Goal: Information Seeking & Learning: Learn about a topic

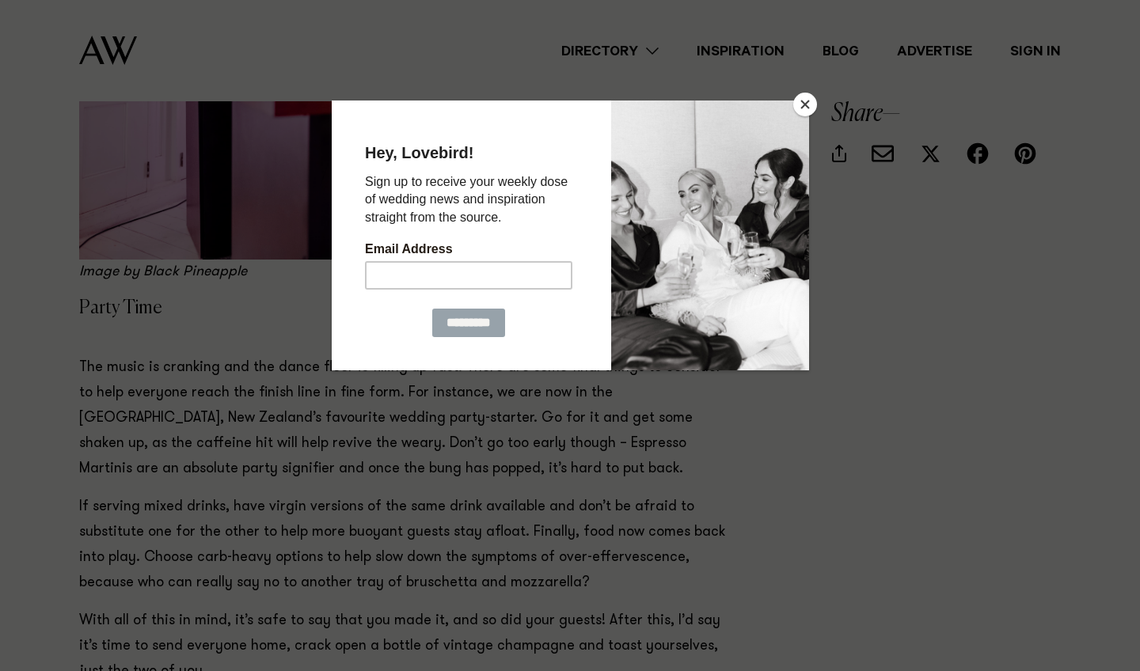
click at [802, 108] on button "Close" at bounding box center [805, 105] width 24 height 24
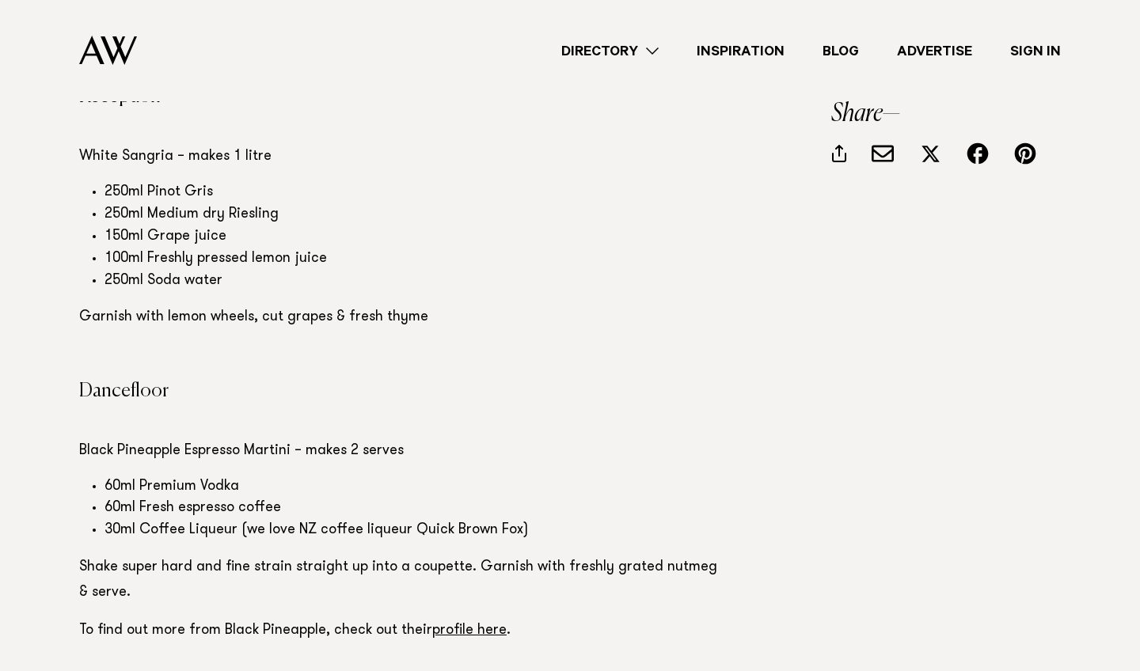
scroll to position [5077, 0]
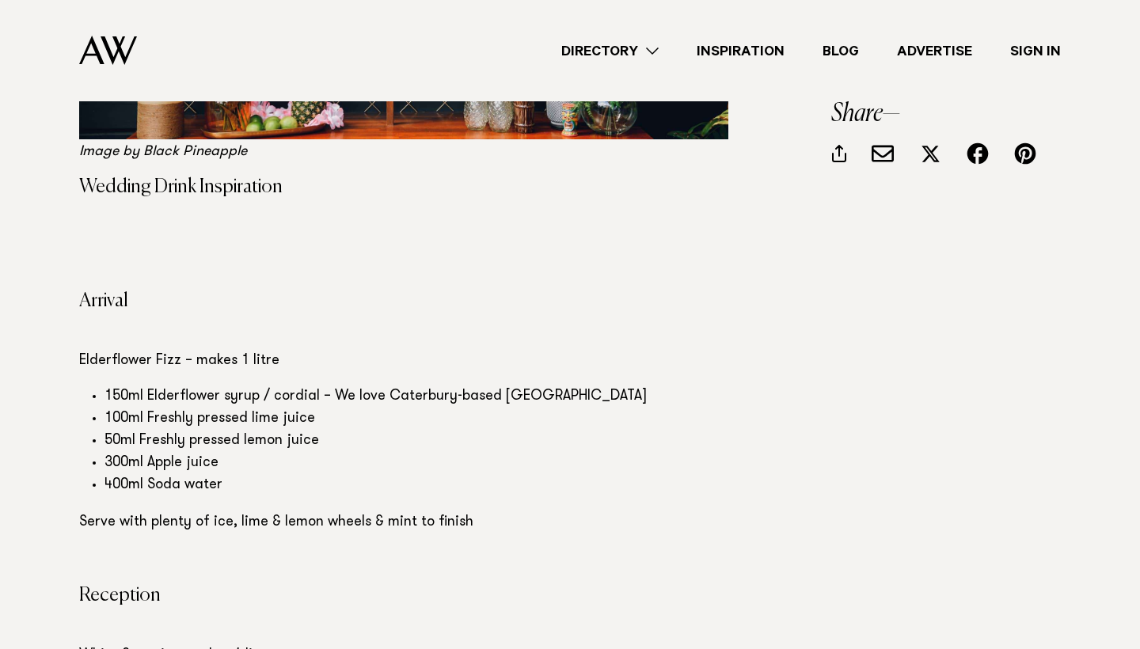
scroll to position [4465, 0]
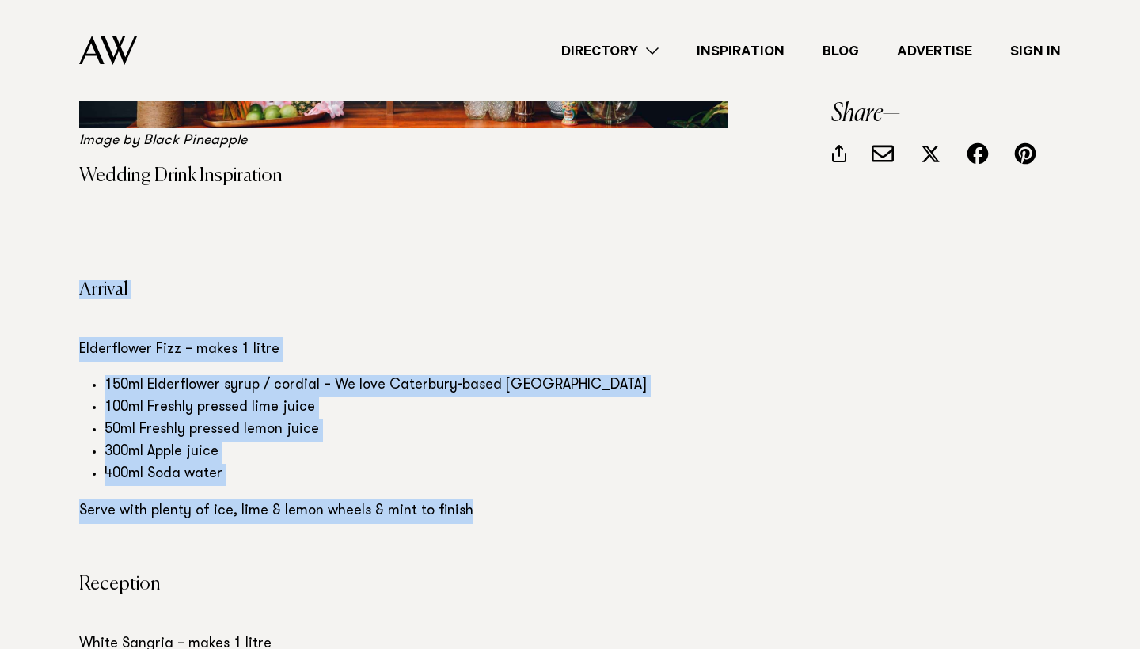
drag, startPoint x: 476, startPoint y: 504, endPoint x: 75, endPoint y: 267, distance: 465.6
copy section "Arrival Elderflower Fizz – makes 1 litre 150ml Elderflower syrup / cordial – We…"
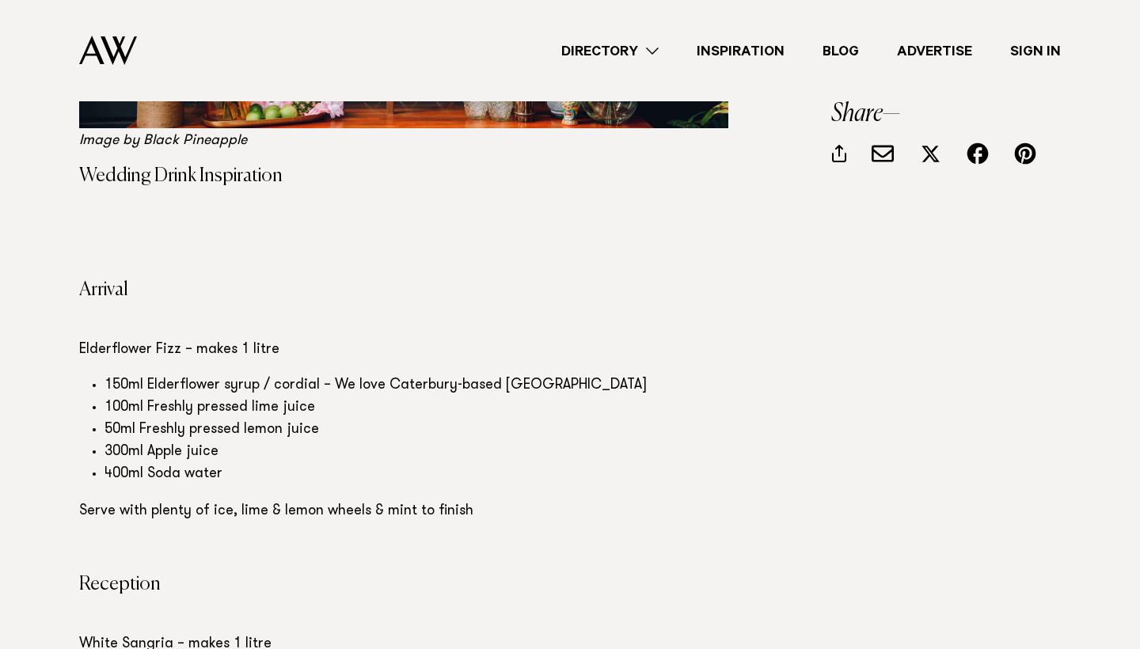
click at [233, 537] on p at bounding box center [403, 549] width 649 height 25
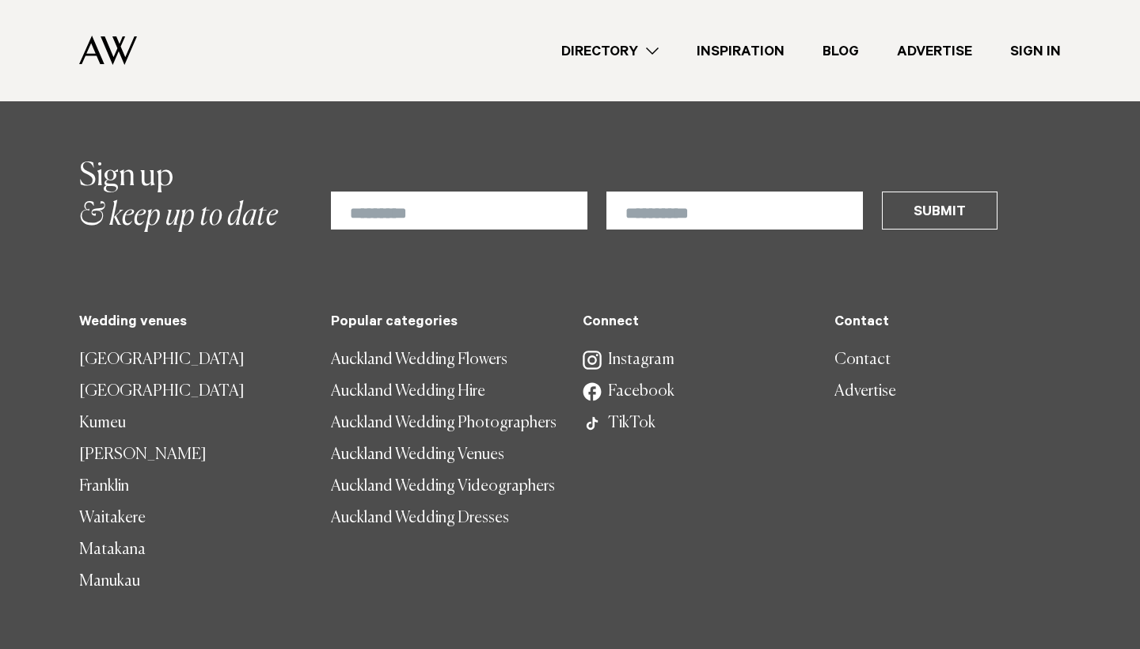
scroll to position [6263, 0]
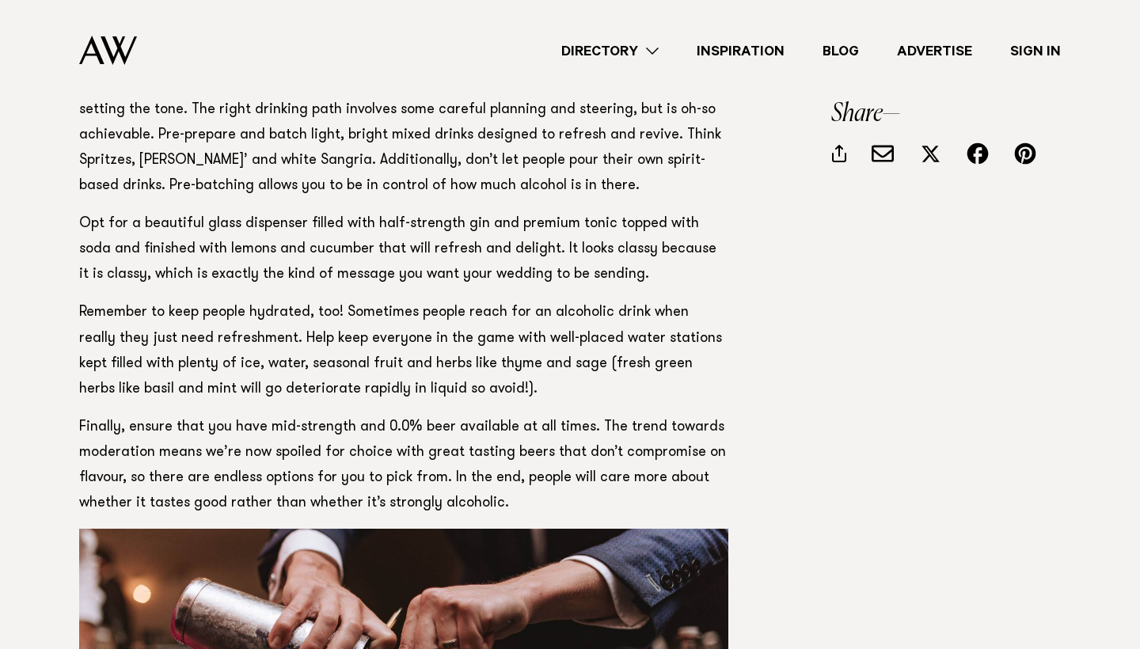
click at [627, 51] on link "Directory" at bounding box center [609, 50] width 135 height 21
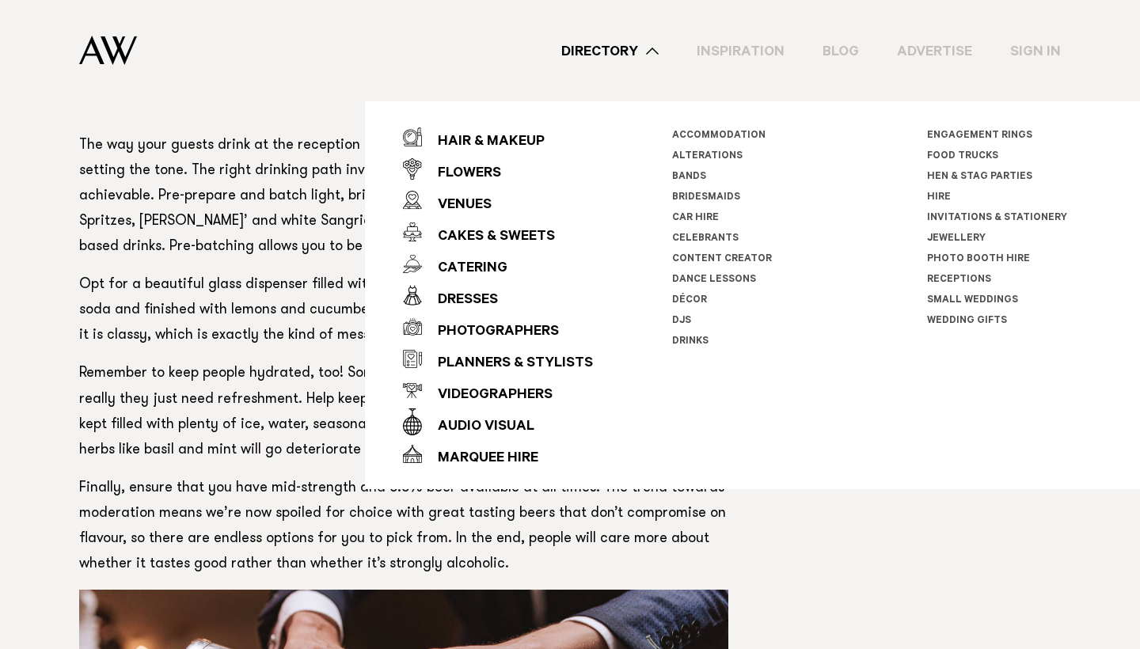
click at [700, 339] on link "Drinks" at bounding box center [690, 341] width 36 height 11
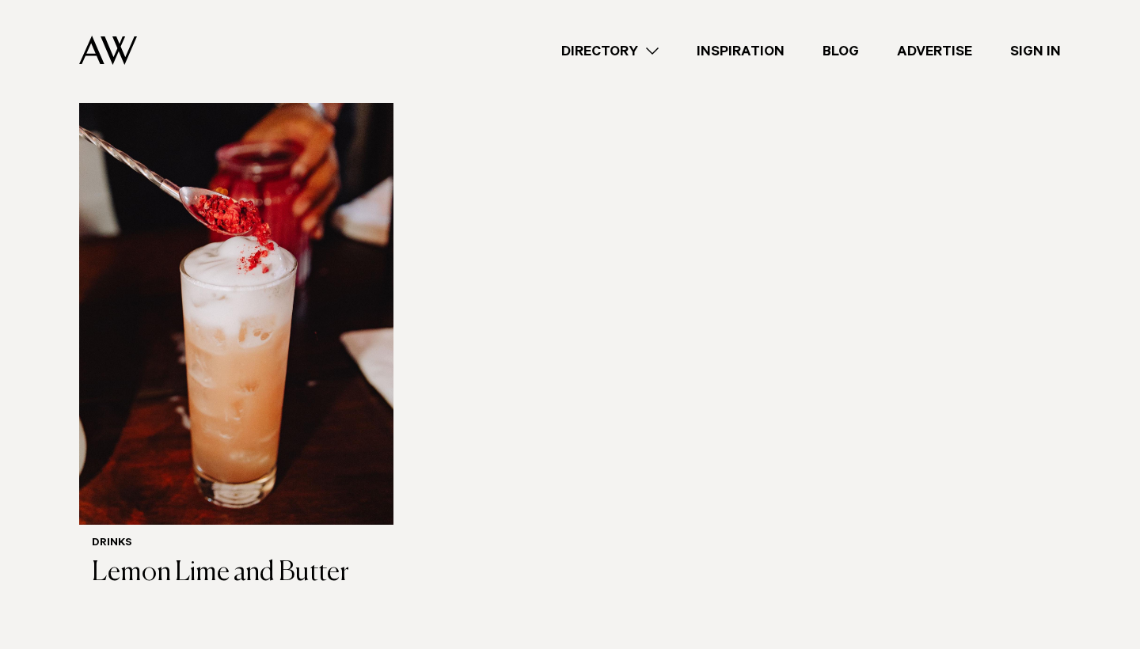
scroll to position [1006, 0]
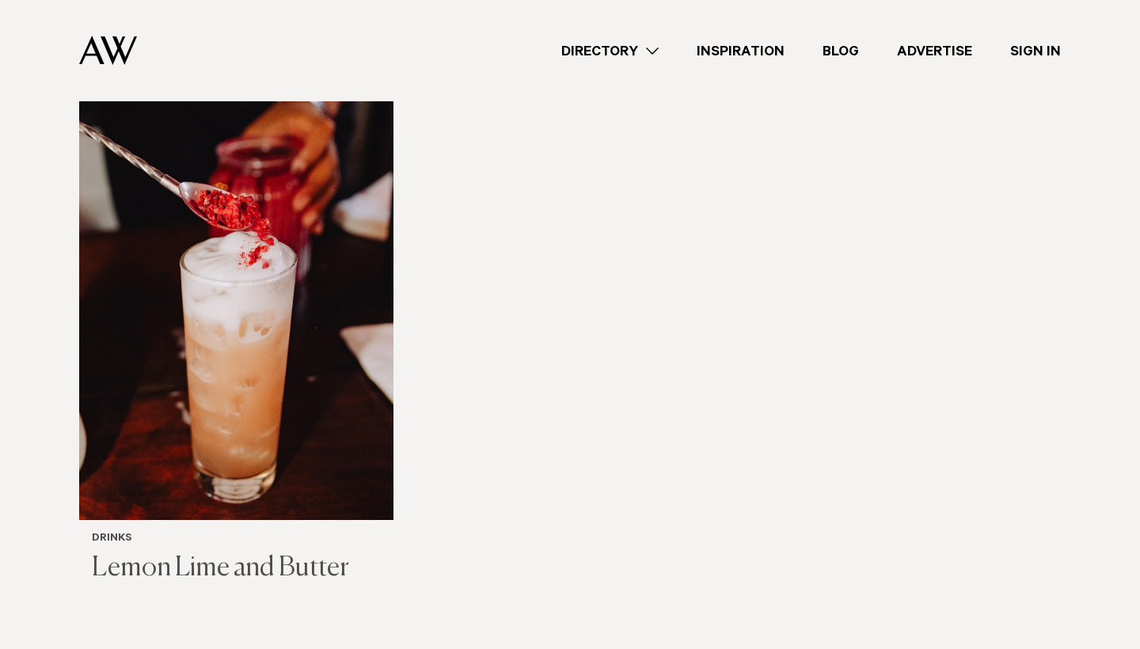
click at [356, 470] on img at bounding box center [236, 309] width 314 height 422
click at [743, 45] on link "Inspiration" at bounding box center [741, 50] width 126 height 21
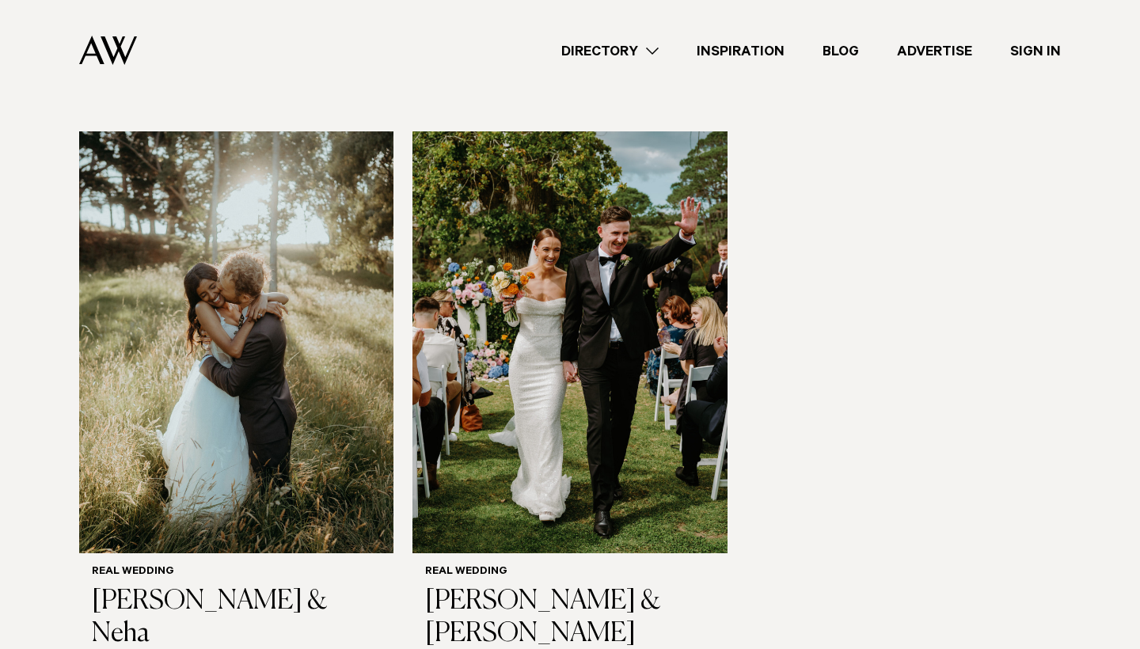
scroll to position [2101, 0]
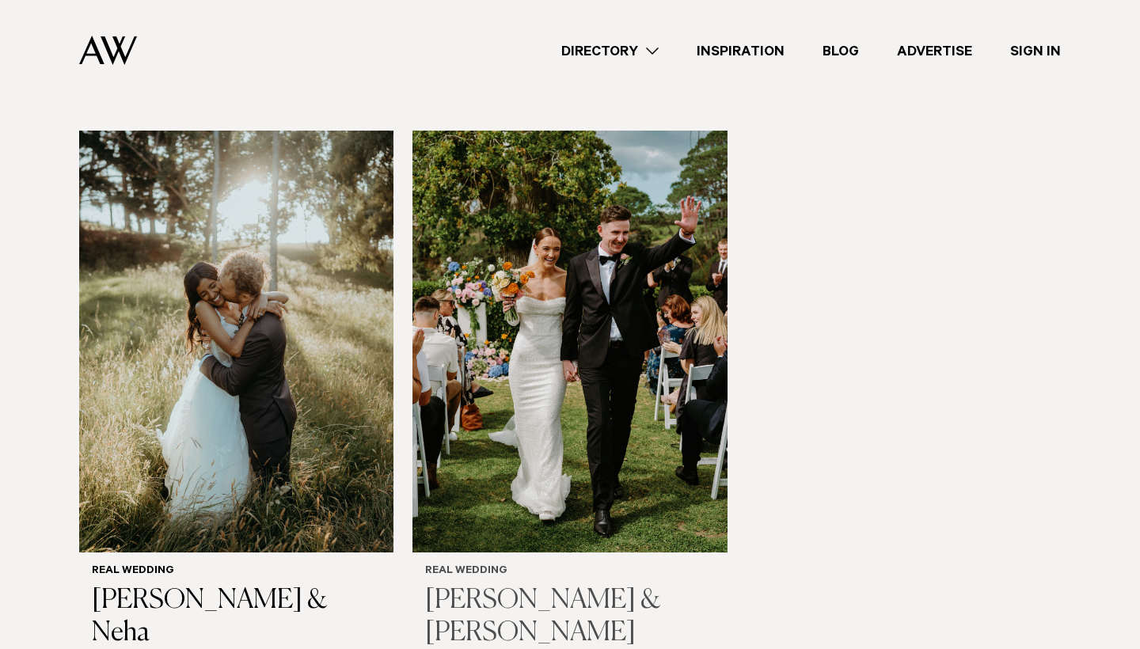
click at [495, 407] on img at bounding box center [569, 342] width 314 height 422
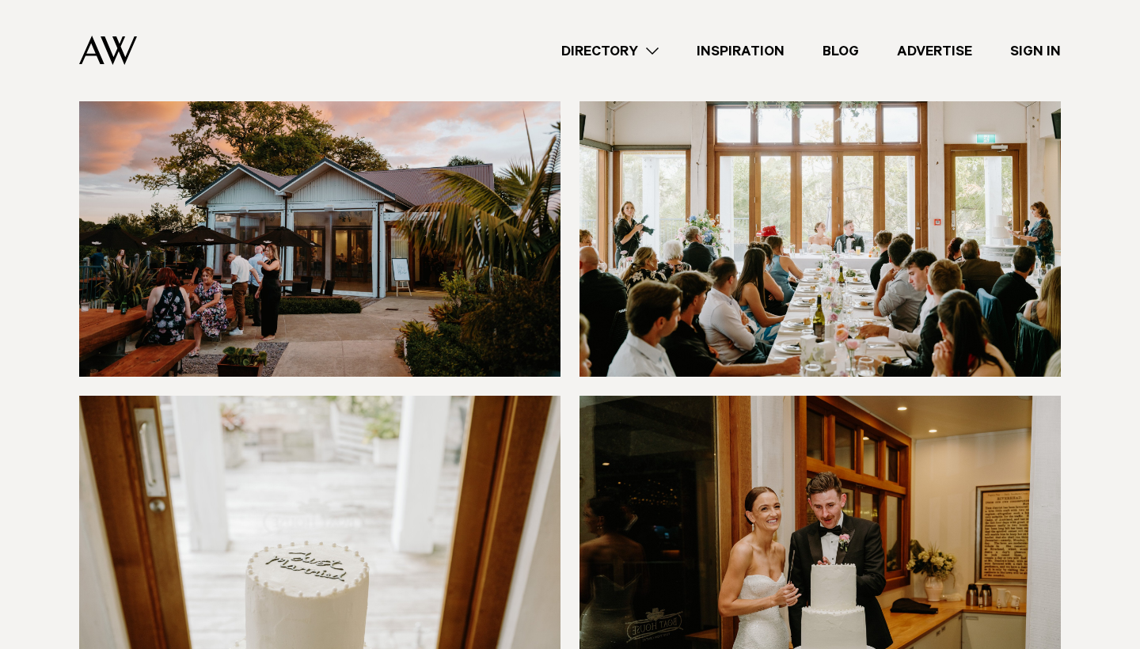
scroll to position [13123, 0]
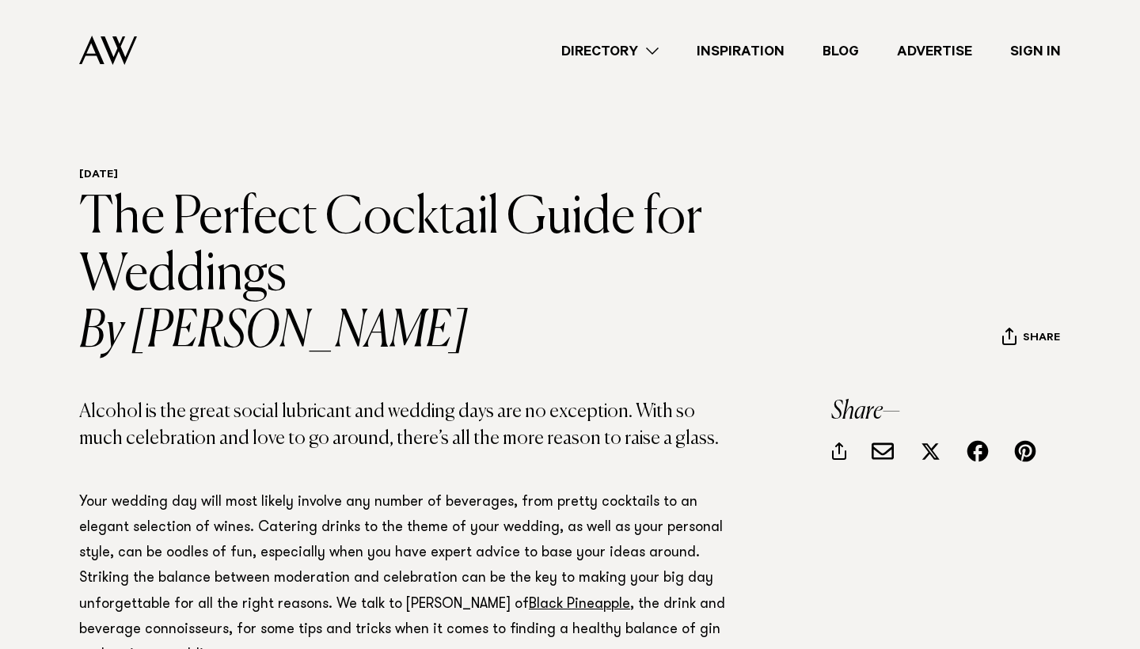
scroll to position [1806, 0]
